Goal: Task Accomplishment & Management: Manage account settings

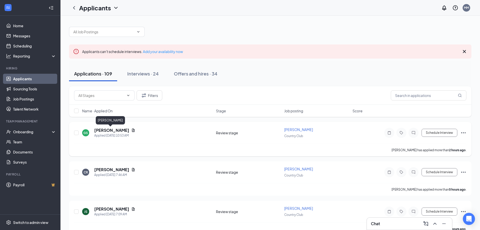
click at [107, 131] on h5 "[PERSON_NAME]" at bounding box center [111, 130] width 35 height 6
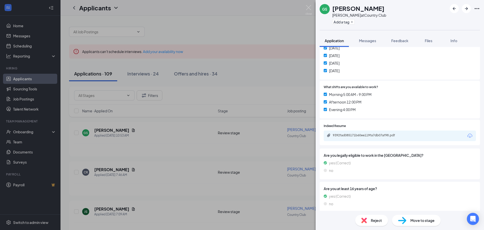
scroll to position [148, 0]
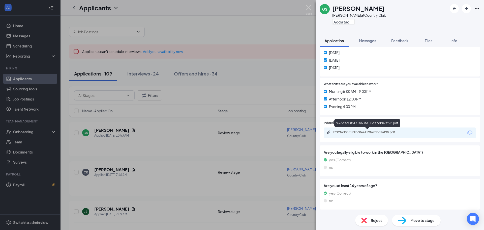
click at [379, 133] on div "9392fad085171b60ee119fa7db07af98.pdf" at bounding box center [368, 132] width 71 height 4
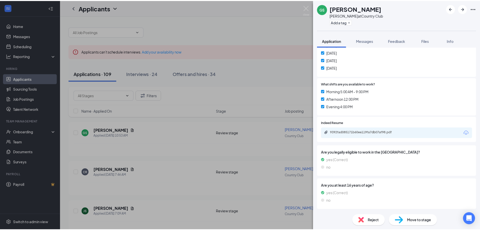
scroll to position [146, 0]
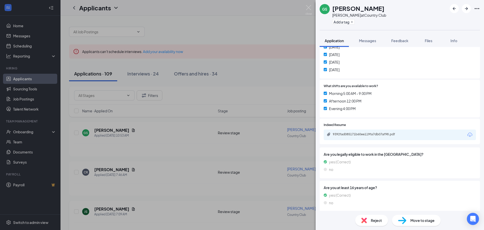
click at [225, 117] on div "GS [PERSON_NAME] at [GEOGRAPHIC_DATA] Add a tag Application Messages Feedback F…" at bounding box center [242, 115] width 484 height 230
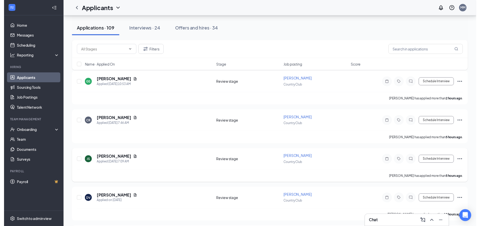
scroll to position [50, 0]
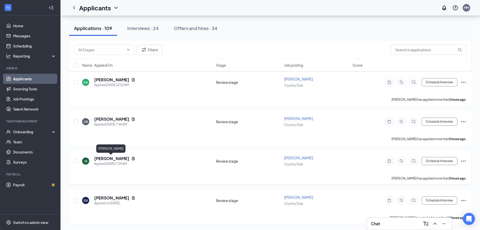
click at [116, 157] on h5 "[PERSON_NAME]" at bounding box center [111, 158] width 35 height 6
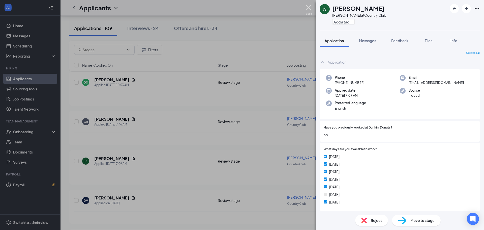
click at [308, 8] on img at bounding box center [308, 10] width 6 height 10
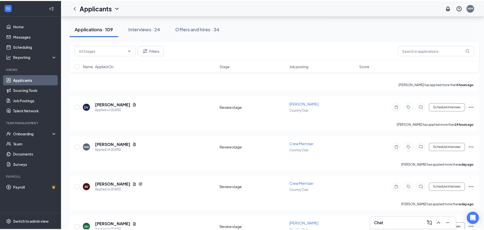
scroll to position [151, 0]
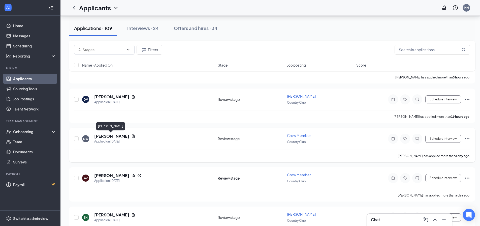
click at [114, 137] on h5 "[PERSON_NAME]" at bounding box center [111, 136] width 35 height 6
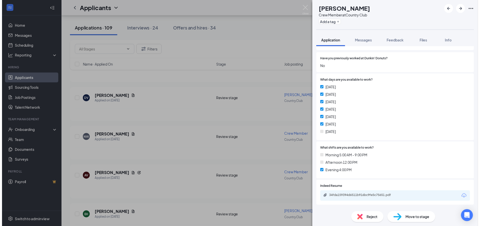
scroll to position [101, 0]
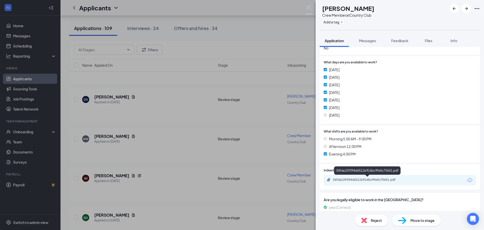
click at [359, 179] on div "34fda159394d6511b916bc9fe5c75651.pdf" at bounding box center [368, 179] width 71 height 4
click at [170, 159] on div "NW [PERSON_NAME] Crew Member at Country Club Add a tag Application Messages Fee…" at bounding box center [242, 115] width 484 height 230
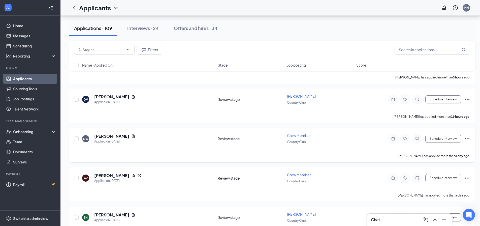
click at [469, 138] on icon "Ellipses" at bounding box center [467, 139] width 6 height 6
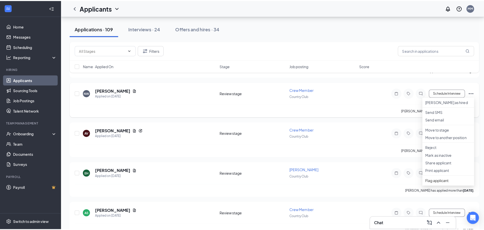
scroll to position [126, 0]
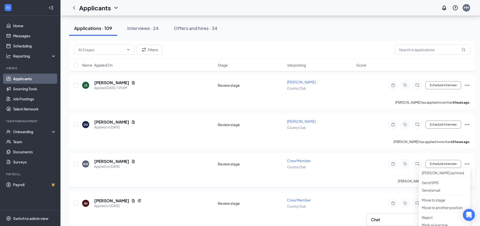
click at [435, 155] on div "NW [PERSON_NAME] Applied on [DATE] Review stage Crew Member Country Club Schedu…" at bounding box center [272, 170] width 406 height 34
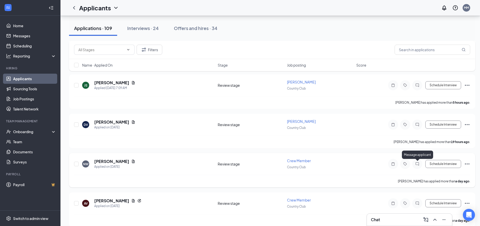
click at [414, 164] on icon "ChatInactive" at bounding box center [417, 164] width 6 height 4
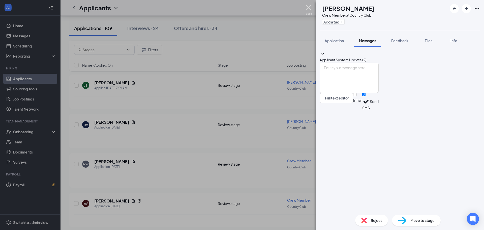
click at [310, 7] on img at bounding box center [308, 10] width 6 height 10
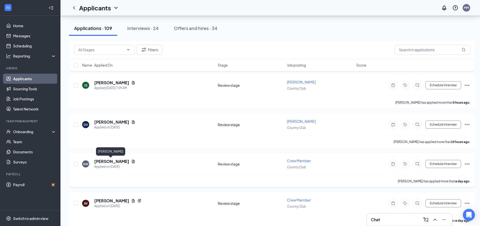
click at [107, 160] on h5 "[PERSON_NAME]" at bounding box center [111, 161] width 35 height 6
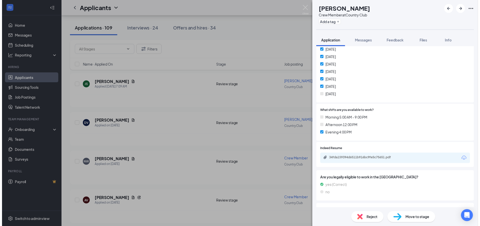
scroll to position [148, 0]
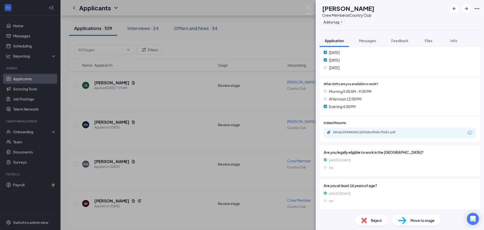
click at [312, 9] on div "NW [PERSON_NAME] Crew Member at Country Club Add a tag Application Messages Fee…" at bounding box center [242, 115] width 484 height 230
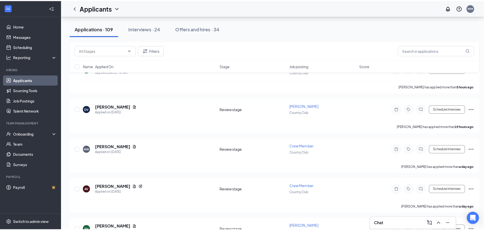
scroll to position [202, 0]
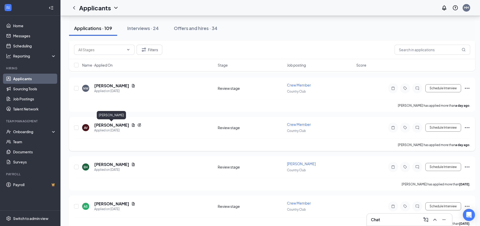
click at [117, 125] on h5 "[PERSON_NAME]" at bounding box center [111, 125] width 35 height 6
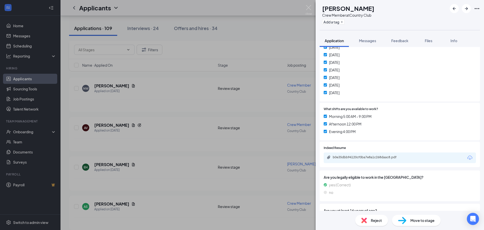
scroll to position [148, 0]
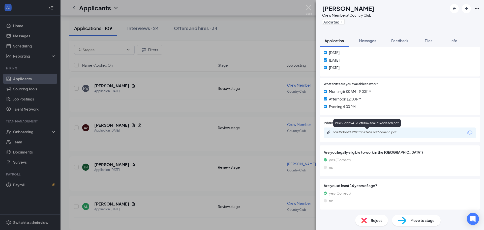
click at [388, 134] on div "b0e35dbb94120cf0ba7e8a1c268daac8.pdf" at bounding box center [368, 132] width 71 height 4
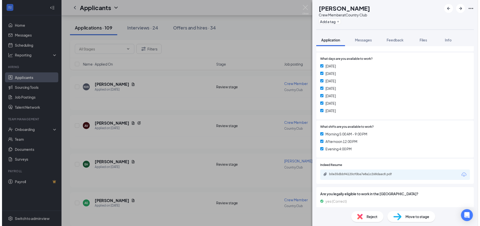
scroll to position [96, 0]
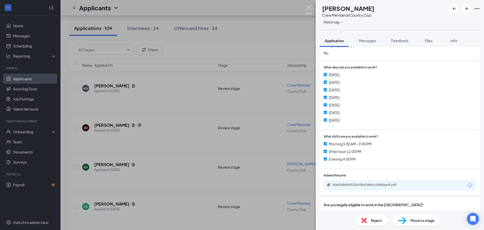
click at [308, 7] on img at bounding box center [308, 10] width 6 height 10
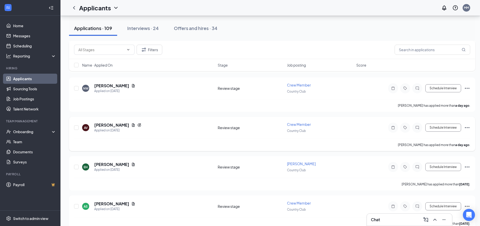
click at [418, 130] on div at bounding box center [417, 127] width 10 height 10
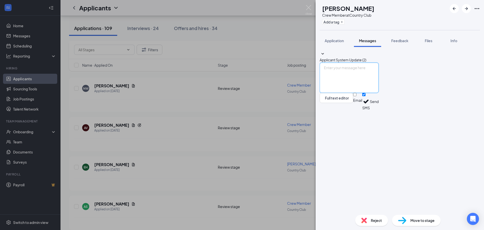
click at [346, 93] on textarea at bounding box center [348, 77] width 59 height 30
type textarea "When could you come in for an interview?"
click at [378, 110] on button "Send" at bounding box center [374, 101] width 9 height 17
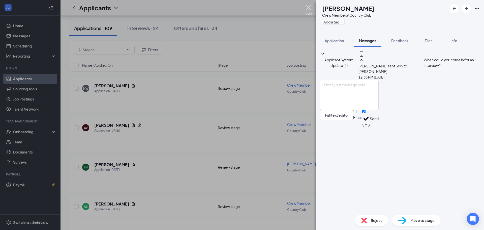
click at [307, 8] on img at bounding box center [308, 10] width 6 height 10
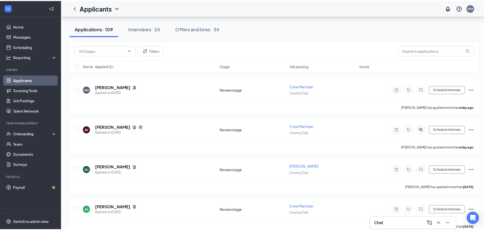
scroll to position [252, 0]
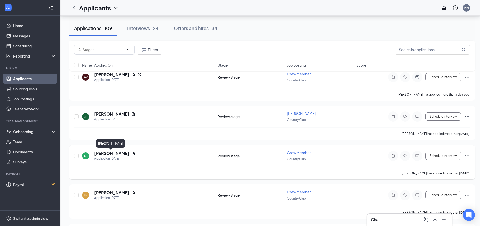
click at [111, 153] on h5 "[PERSON_NAME]" at bounding box center [111, 153] width 35 height 6
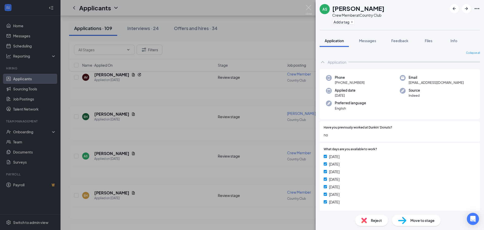
scroll to position [101, 0]
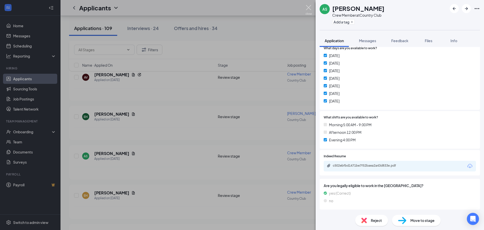
click at [310, 7] on img at bounding box center [308, 10] width 6 height 10
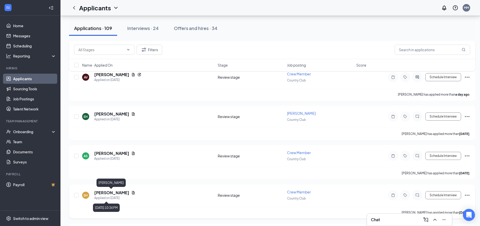
click at [111, 189] on div "EH [PERSON_NAME] Applied on [DATE] Review stage Crew Member Country Club Schedu…" at bounding box center [272, 197] width 396 height 17
click at [112, 194] on h5 "[PERSON_NAME]" at bounding box center [111, 193] width 35 height 6
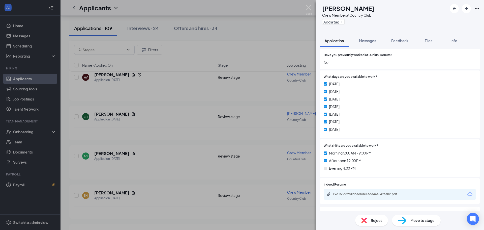
scroll to position [126, 0]
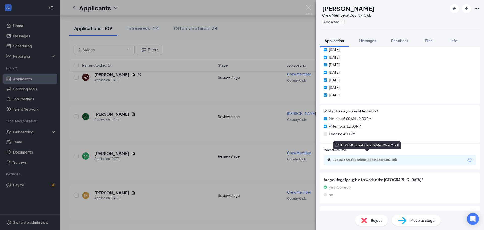
click at [373, 157] on div "19d15368281bbeebde1ade44e549aa02.pdf" at bounding box center [368, 159] width 71 height 4
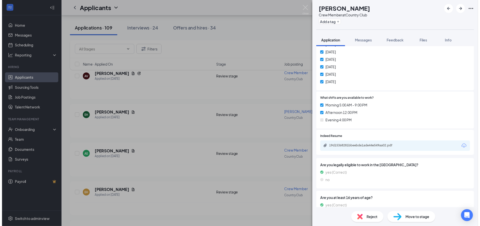
scroll to position [148, 0]
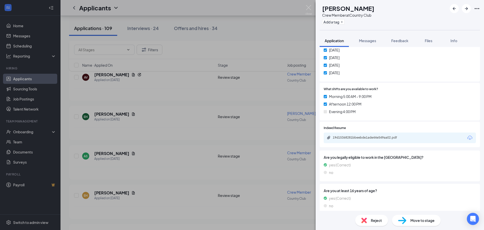
click at [312, 9] on div "EH [PERSON_NAME] Crew Member at Country Club Add a tag Application Messages Fee…" at bounding box center [242, 115] width 484 height 230
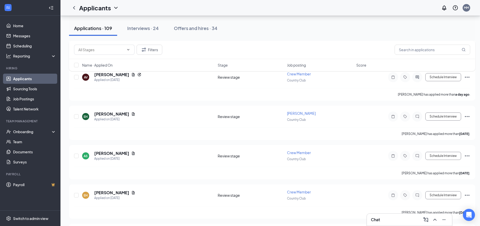
click at [309, 9] on div "Applicants MM" at bounding box center [269, 8] width 419 height 16
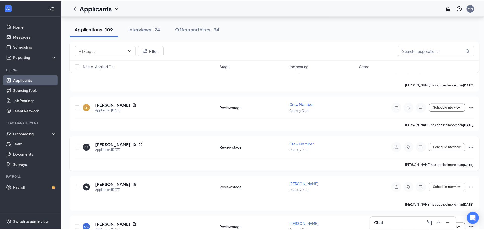
scroll to position [353, 0]
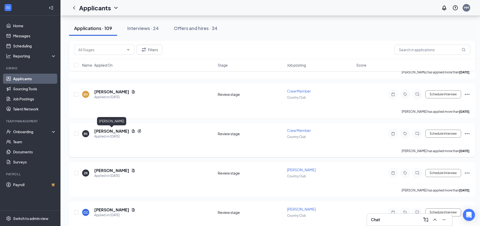
click at [116, 132] on h5 "[PERSON_NAME]" at bounding box center [111, 131] width 35 height 6
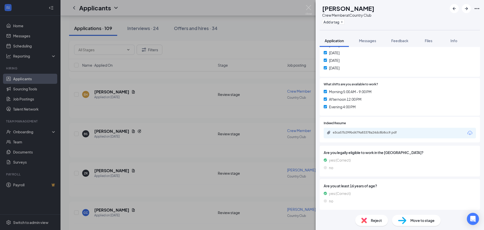
scroll to position [148, 0]
click at [361, 135] on div "e3ca57b299bd479a83378a24dc8b8cc9.pdf" at bounding box center [367, 132] width 82 height 5
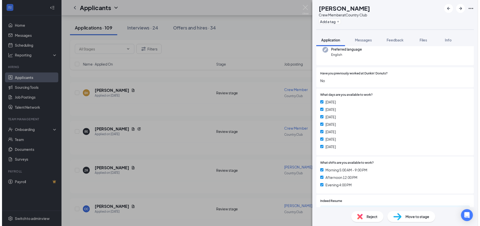
scroll to position [76, 0]
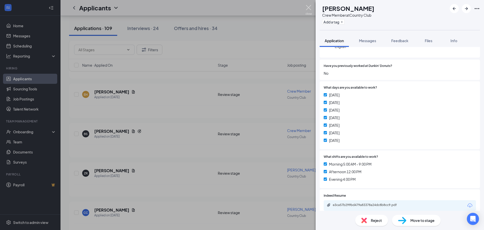
click at [311, 12] on img at bounding box center [308, 10] width 6 height 10
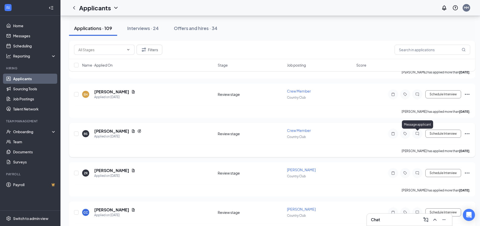
click at [416, 134] on icon "ChatInactive" at bounding box center [417, 134] width 6 height 4
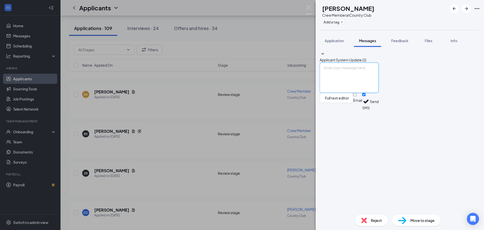
click at [378, 93] on textarea at bounding box center [348, 77] width 59 height 30
type textarea "When could you come in for an interview?"
click at [378, 110] on button "Send" at bounding box center [374, 101] width 9 height 17
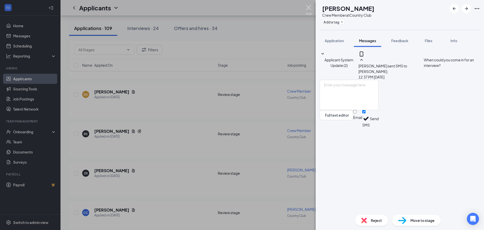
click at [309, 10] on img at bounding box center [308, 10] width 6 height 10
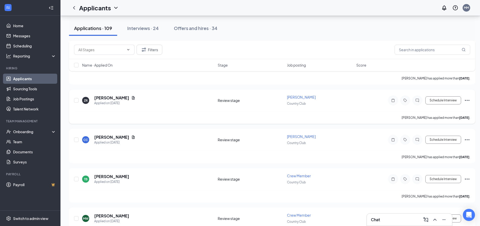
scroll to position [428, 0]
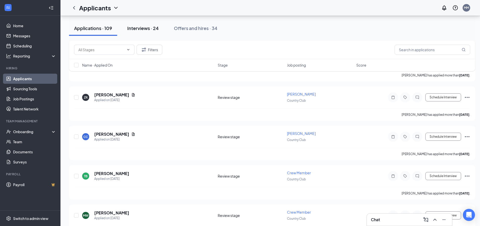
click at [149, 28] on div "Interviews · 24" at bounding box center [142, 28] width 31 height 6
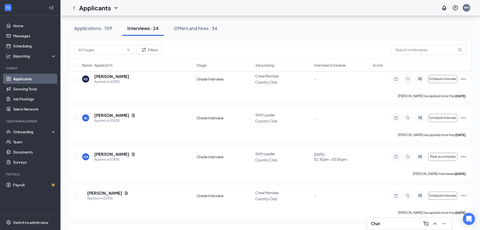
scroll to position [815, 0]
click at [463, 153] on icon "Ellipses" at bounding box center [463, 156] width 6 height 6
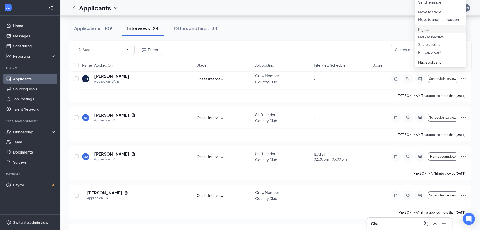
click at [428, 32] on p "Reject" at bounding box center [440, 29] width 45 height 5
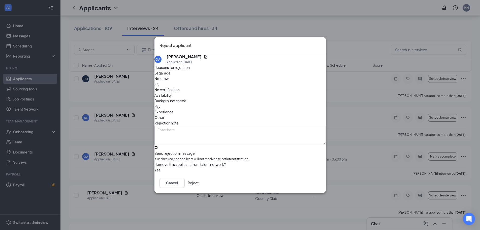
click at [158, 146] on input "Send rejection message If unchecked, the applicant will not receive a rejection…" at bounding box center [155, 147] width 3 height 3
checkbox input "true"
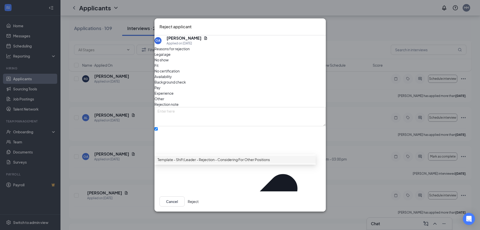
click at [212, 191] on div "Cancel Reject" at bounding box center [239, 201] width 171 height 20
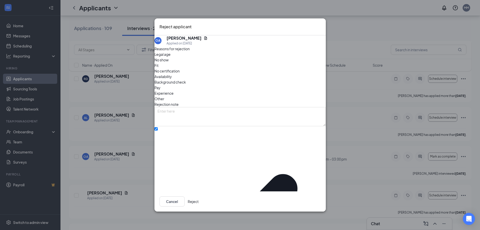
click at [321, 23] on icon "Cross" at bounding box center [321, 23] width 0 height 0
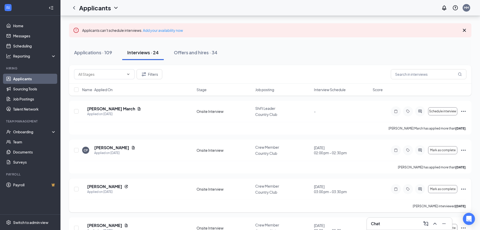
scroll to position [0, 0]
